Goal: Transaction & Acquisition: Purchase product/service

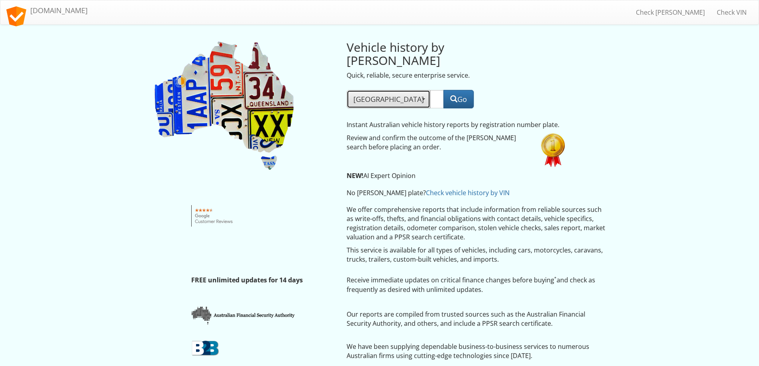
click at [361, 94] on span "NSW" at bounding box center [388, 99] width 70 height 10
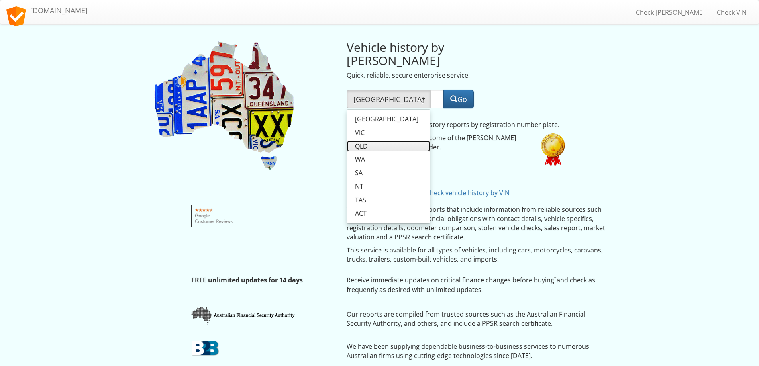
click at [363, 142] on span "QLD" at bounding box center [361, 146] width 13 height 9
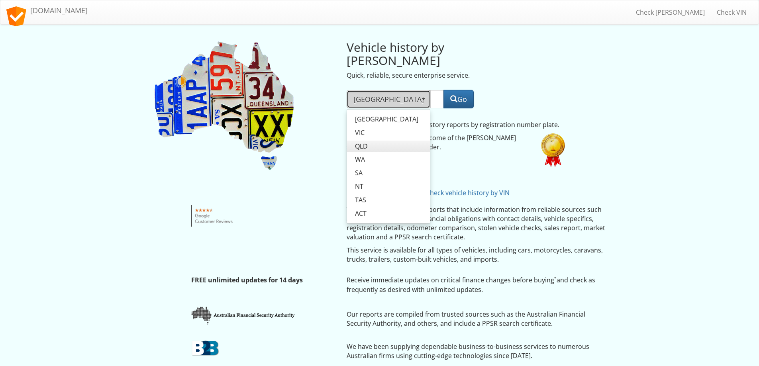
select select "QLD"
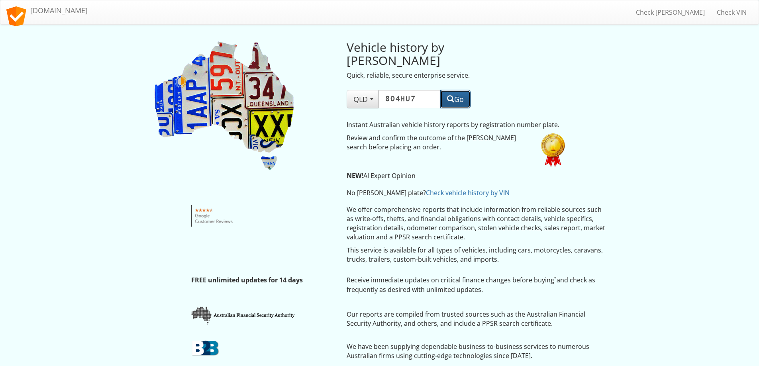
click at [452, 95] on span "button" at bounding box center [450, 98] width 7 height 7
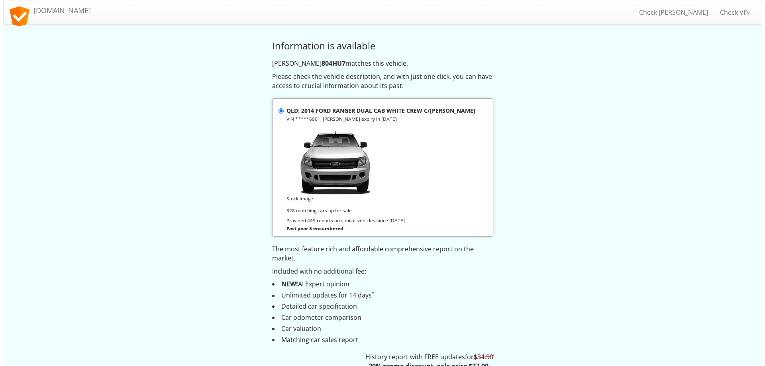
scroll to position [80, 0]
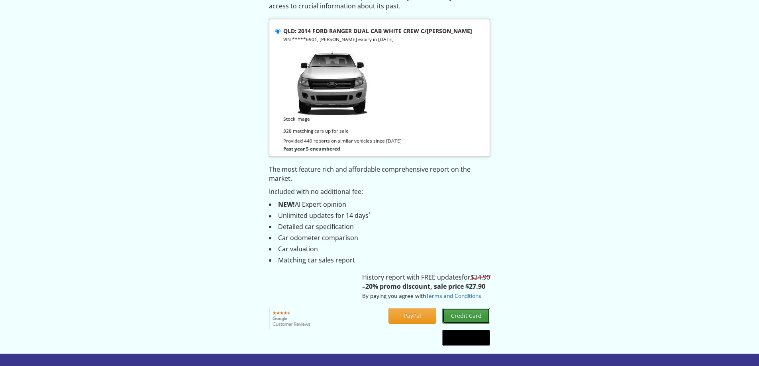
click at [470, 314] on button "Credit Card" at bounding box center [466, 316] width 48 height 16
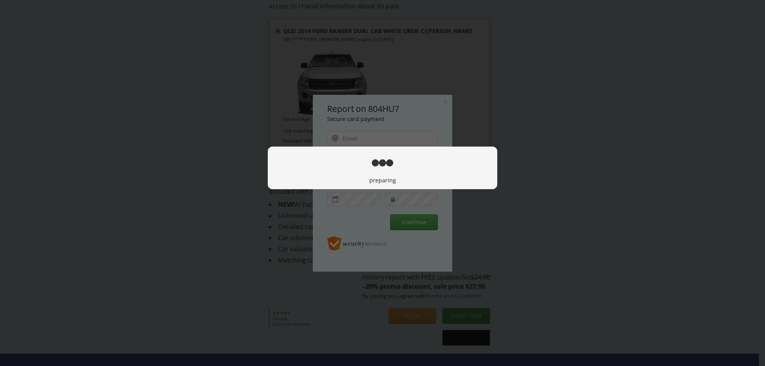
scroll to position [0, 0]
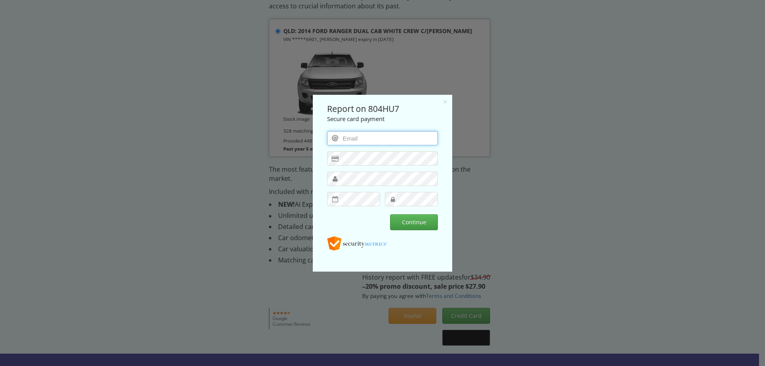
click at [334, 137] on input "email" at bounding box center [382, 138] width 111 height 14
type input "[EMAIL_ADDRESS][DOMAIN_NAME]"
click at [588, 182] on div at bounding box center [382, 183] width 765 height 366
click at [415, 225] on button "Continue" at bounding box center [414, 222] width 48 height 16
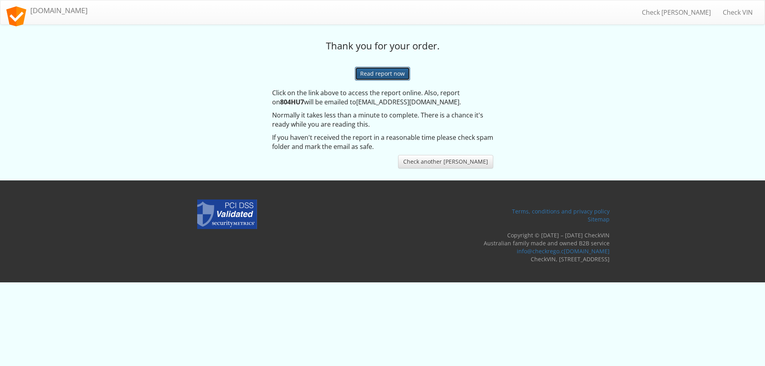
click at [381, 76] on link "Read report now" at bounding box center [382, 74] width 55 height 14
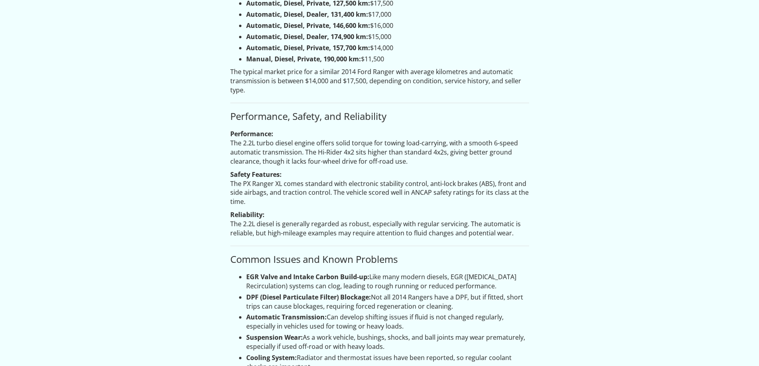
scroll to position [1519, 0]
